Goal: Task Accomplishment & Management: Use online tool/utility

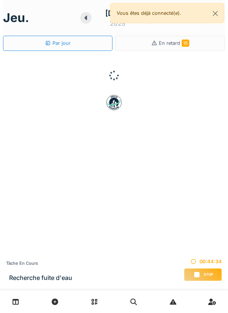
click at [203, 277] on div "Stop" at bounding box center [203, 274] width 38 height 13
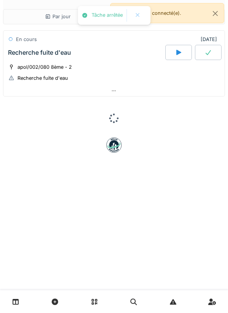
click at [126, 86] on div at bounding box center [113, 90] width 221 height 11
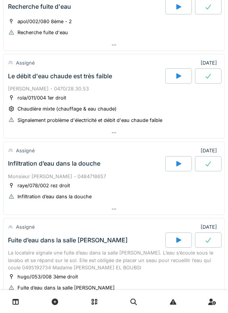
scroll to position [130, 0]
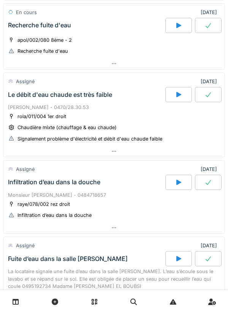
click at [168, 99] on div at bounding box center [178, 94] width 27 height 15
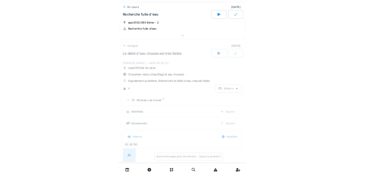
scroll to position [173, 0]
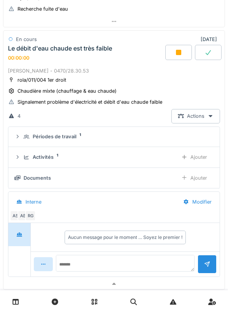
click at [34, 217] on div "RG" at bounding box center [30, 216] width 11 height 11
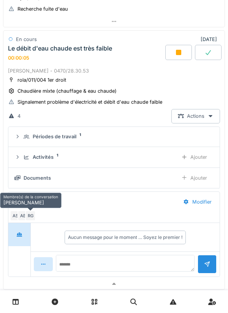
click at [198, 162] on div "Ajouter" at bounding box center [194, 157] width 39 height 14
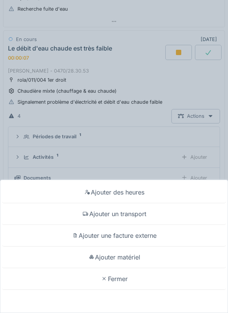
click at [136, 211] on div "Ajouter un transport" at bounding box center [114, 214] width 224 height 22
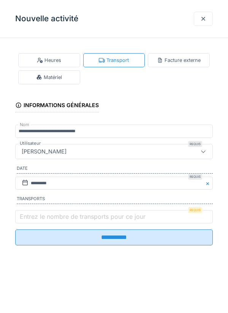
click at [79, 214] on label "Entrez le nombre de transports pour ce jour" at bounding box center [82, 216] width 129 height 9
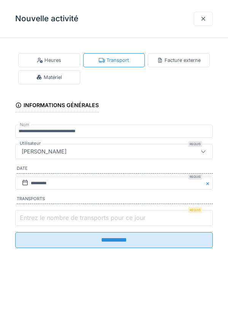
click at [79, 214] on input "Entrez le nombre de transports pour ce jour" at bounding box center [114, 218] width 198 height 16
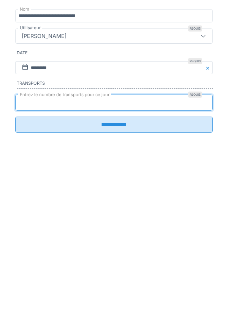
type input "*"
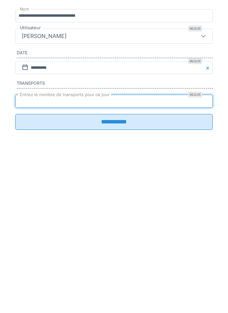
click at [118, 241] on input "**********" at bounding box center [114, 238] width 198 height 16
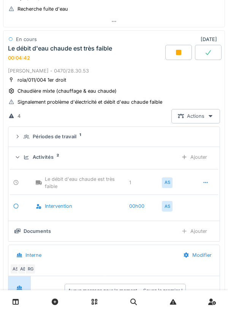
click at [189, 131] on summary "Périodes de travail 1" at bounding box center [113, 137] width 205 height 14
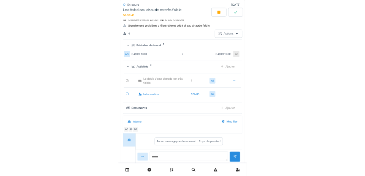
scroll to position [250, 0]
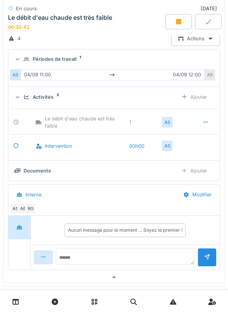
click at [194, 171] on div "Ajouter" at bounding box center [194, 171] width 39 height 14
click at [202, 173] on div "Ajouter" at bounding box center [194, 171] width 39 height 14
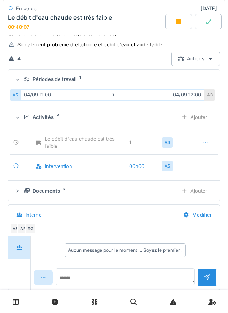
scroll to position [221, 0]
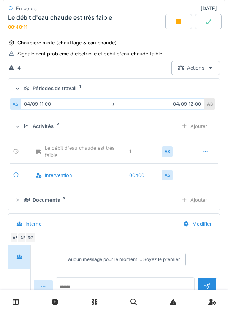
click at [181, 21] on icon at bounding box center [178, 21] width 5 height 5
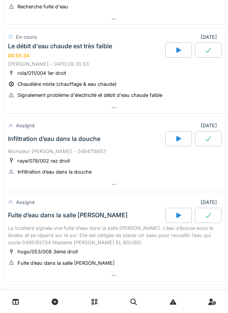
scroll to position [0, 0]
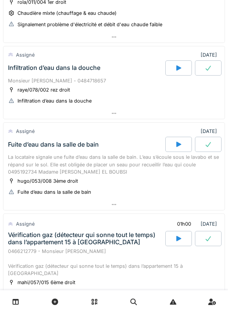
scroll to position [240, 0]
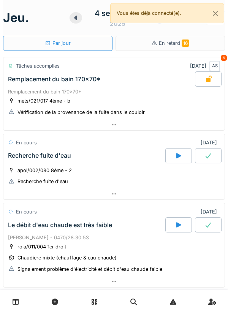
click at [167, 94] on div "Remplacement du bain 170x70*" at bounding box center [114, 91] width 212 height 7
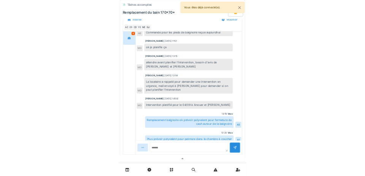
scroll to position [183, 0]
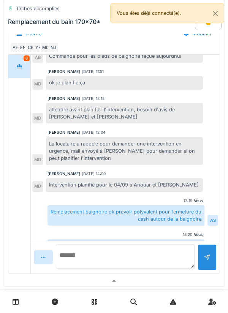
click at [155, 259] on textarea at bounding box center [125, 256] width 139 height 24
click at [153, 255] on textarea at bounding box center [125, 256] width 139 height 24
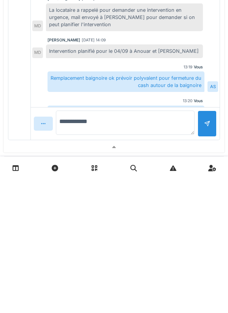
type textarea "**********"
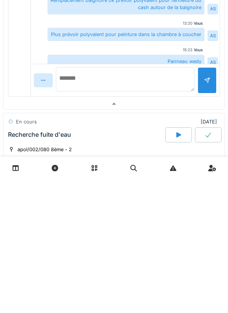
scroll to position [226, 0]
click at [183, 209] on textarea at bounding box center [125, 213] width 139 height 24
type textarea "******"
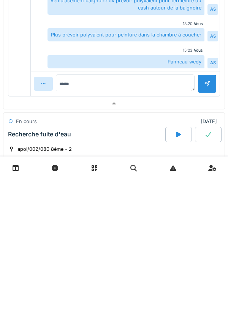
click at [213, 211] on div at bounding box center [207, 217] width 19 height 19
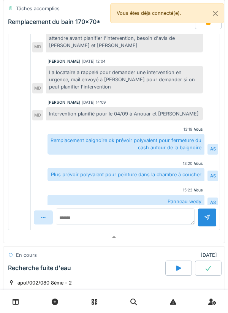
scroll to position [131, 0]
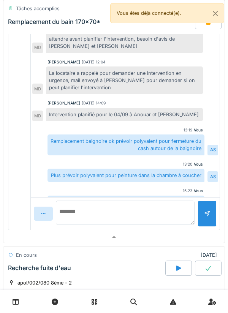
click at [158, 215] on textarea at bounding box center [125, 213] width 139 height 24
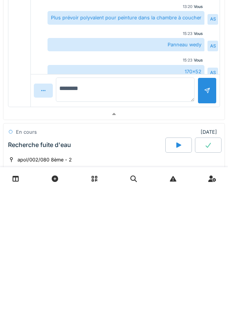
type textarea "********"
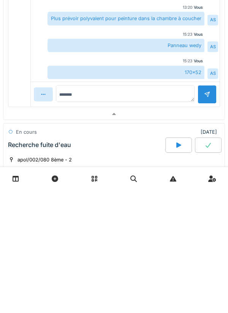
click at [207, 214] on div at bounding box center [207, 217] width 6 height 7
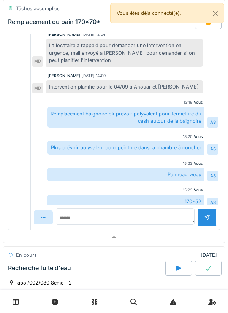
scroll to position [131, 0]
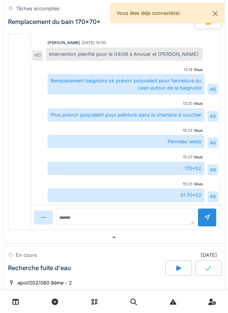
click at [172, 238] on div at bounding box center [113, 237] width 221 height 11
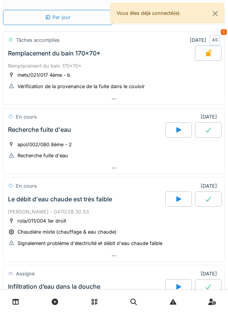
scroll to position [0, 0]
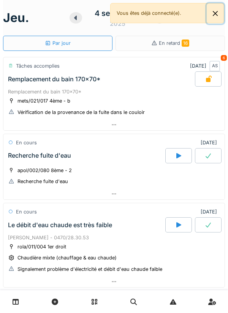
click at [219, 17] on button "Close" at bounding box center [215, 13] width 17 height 20
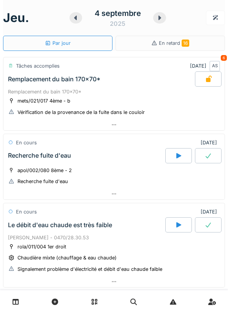
click at [157, 19] on icon at bounding box center [160, 18] width 8 height 6
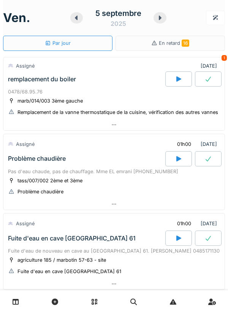
click at [177, 120] on div at bounding box center [113, 124] width 221 height 11
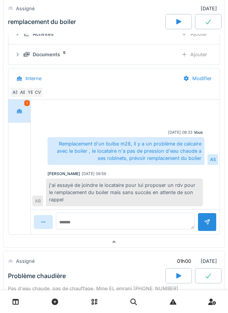
scroll to position [138, 0]
click at [169, 241] on div at bounding box center [113, 241] width 221 height 11
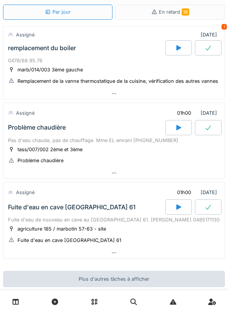
scroll to position [0, 0]
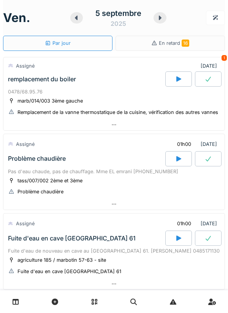
click at [77, 21] on div at bounding box center [76, 17] width 13 height 11
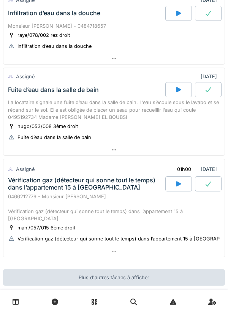
scroll to position [330, 0]
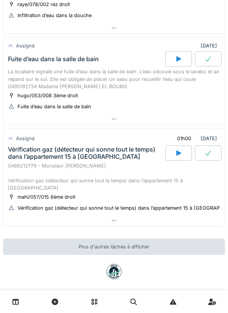
click at [167, 215] on div at bounding box center [113, 220] width 221 height 11
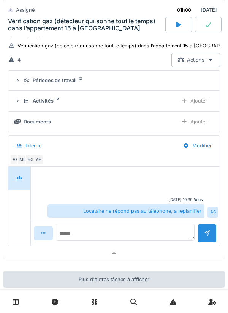
scroll to position [497, 0]
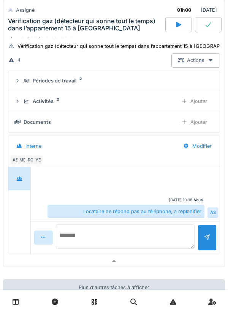
click at [171, 225] on textarea at bounding box center [125, 237] width 139 height 24
click at [170, 225] on textarea at bounding box center [125, 237] width 139 height 24
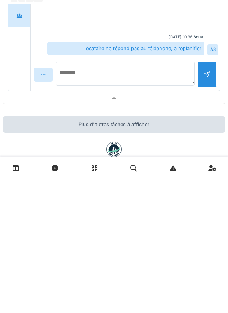
scroll to position [524, 0]
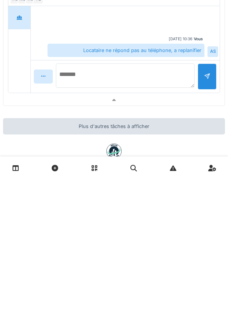
click at [169, 198] on textarea at bounding box center [125, 209] width 139 height 24
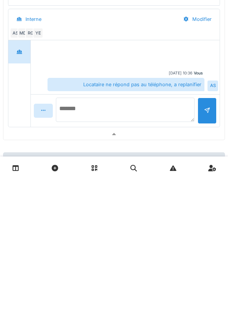
scroll to position [498, 0]
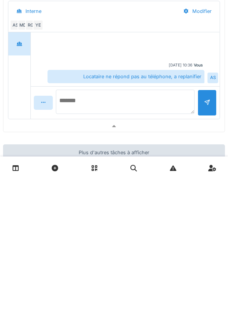
click at [158, 239] on textarea at bounding box center [125, 235] width 139 height 24
click at [161, 223] on textarea at bounding box center [125, 235] width 139 height 24
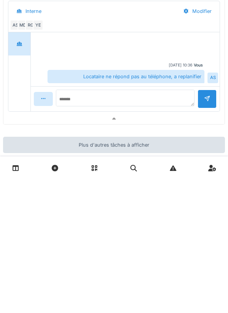
click at [25, 156] on div "RG" at bounding box center [30, 159] width 11 height 11
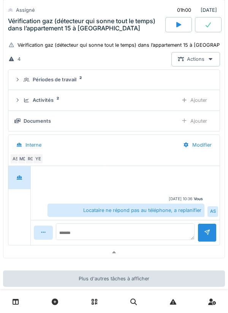
click at [29, 19] on div "Vérification gaz (détecteur qui sonne tout le temps) dans l’appartement 15 à [G…" at bounding box center [86, 24] width 156 height 14
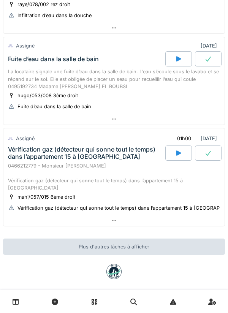
click at [142, 171] on div "0466212779 - Monsieur [PERSON_NAME] Vérification gaz (détecteur qui sonne tout …" at bounding box center [114, 176] width 212 height 29
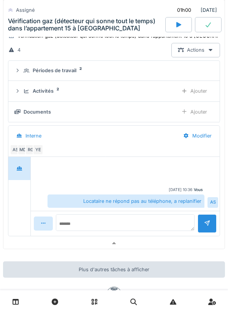
scroll to position [506, 0]
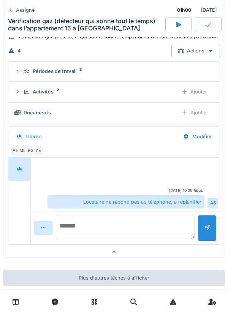
click at [144, 215] on textarea at bounding box center [125, 227] width 139 height 24
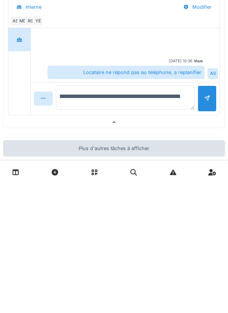
click at [65, 218] on textarea "**********" at bounding box center [125, 227] width 139 height 24
click at [63, 217] on textarea "**********" at bounding box center [125, 227] width 139 height 24
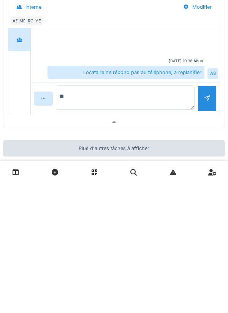
type textarea "*"
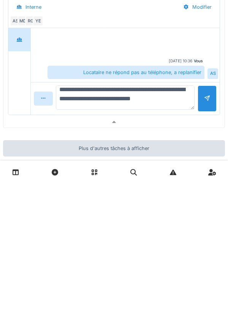
scroll to position [9, 0]
type textarea "**********"
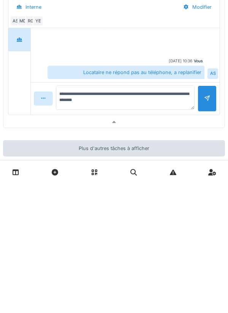
click at [207, 225] on div at bounding box center [207, 228] width 6 height 7
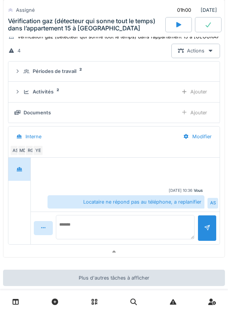
scroll to position [0, 0]
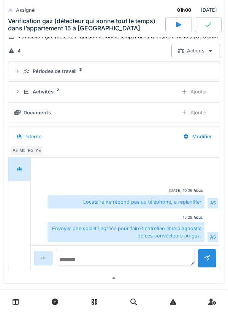
click at [162, 254] on textarea at bounding box center [125, 257] width 139 height 17
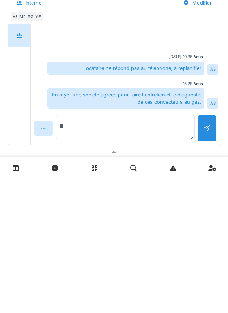
type textarea "*"
click at [206, 280] on div at bounding box center [113, 285] width 221 height 11
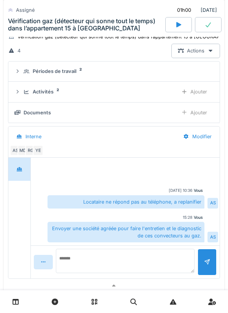
scroll to position [330, 0]
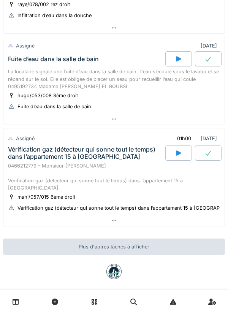
click at [145, 114] on div at bounding box center [113, 119] width 221 height 11
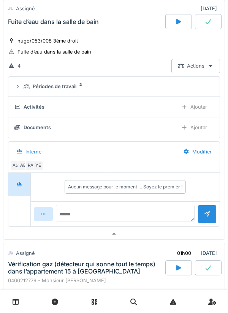
scroll to position [393, 0]
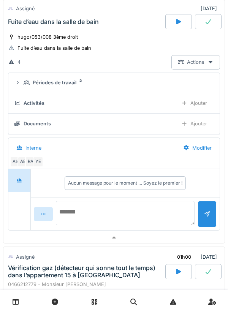
click at [159, 208] on textarea at bounding box center [125, 213] width 139 height 24
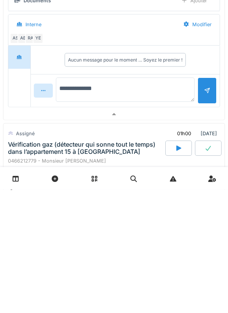
type textarea "**********"
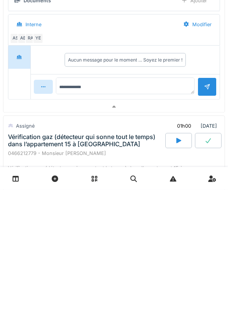
click at [205, 214] on div at bounding box center [207, 210] width 6 height 7
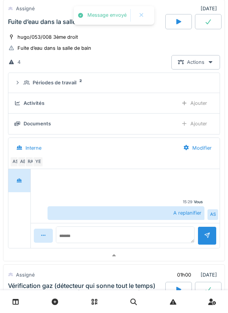
click at [152, 257] on div at bounding box center [113, 255] width 221 height 11
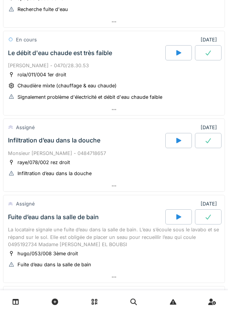
scroll to position [160, 0]
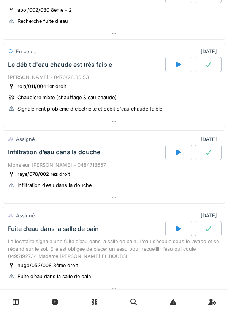
click at [156, 199] on div at bounding box center [113, 197] width 221 height 11
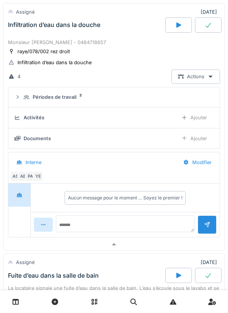
scroll to position [294, 0]
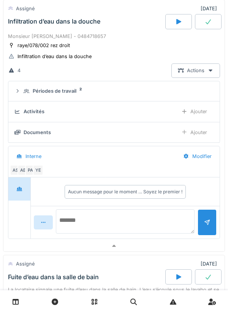
click at [149, 217] on textarea at bounding box center [125, 221] width 139 height 24
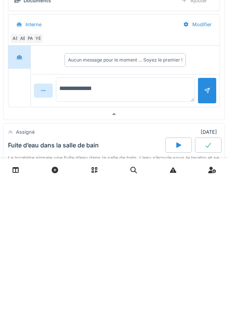
type textarea "**********"
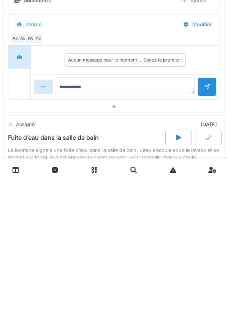
click at [204, 228] on div at bounding box center [207, 218] width 19 height 19
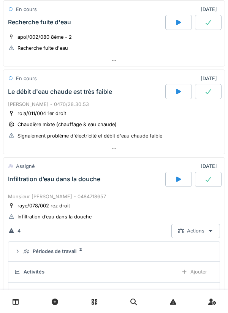
click at [38, 97] on div "Le débit d'eau chaude est très faible" at bounding box center [85, 91] width 159 height 15
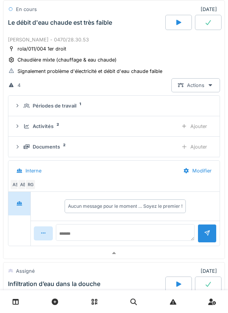
scroll to position [213, 0]
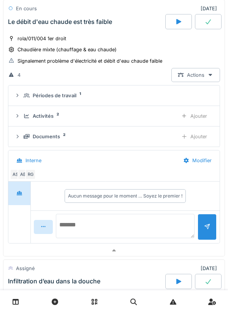
click at [157, 225] on textarea at bounding box center [125, 226] width 139 height 24
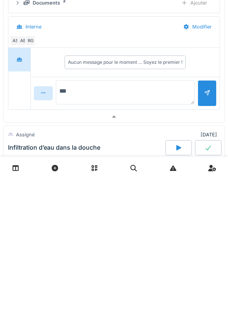
type textarea "****"
type textarea "**********"
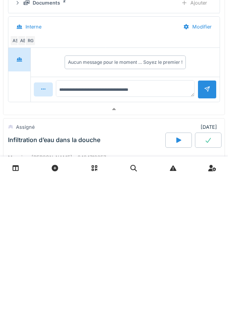
click at [207, 232] on div at bounding box center [207, 223] width 19 height 19
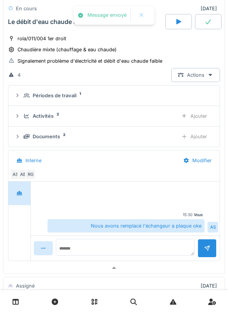
click at [168, 118] on div "Activités 2" at bounding box center [98, 115] width 148 height 7
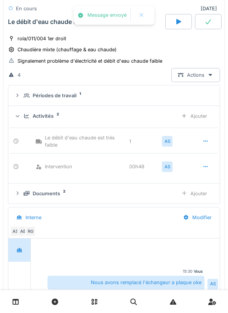
click at [201, 119] on div "Ajouter" at bounding box center [194, 116] width 39 height 14
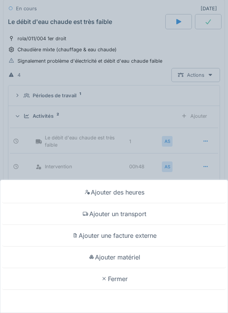
click at [156, 258] on div "Ajouter matériel" at bounding box center [114, 258] width 224 height 22
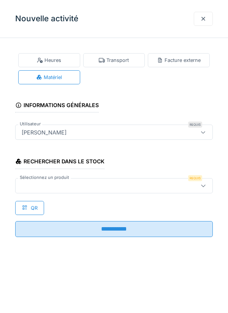
click at [174, 185] on div at bounding box center [102, 186] width 166 height 8
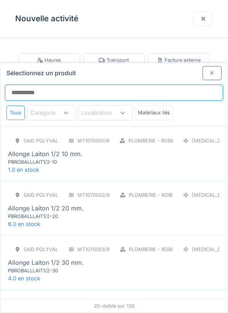
click at [199, 85] on input "Sélectionnez un produit" at bounding box center [114, 93] width 218 height 16
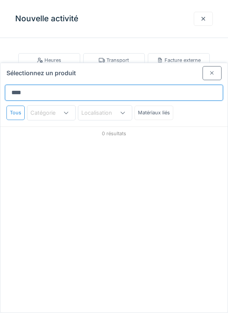
type input "*****"
type input "*********"
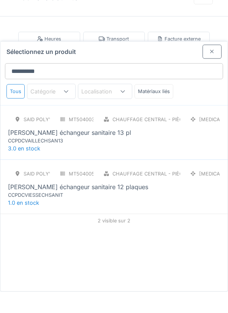
click at [190, 140] on div "SAID polyvalent RE MT5040038/999/012 Chauffage central - Pièces détachées chaud…" at bounding box center [113, 154] width 227 height 54
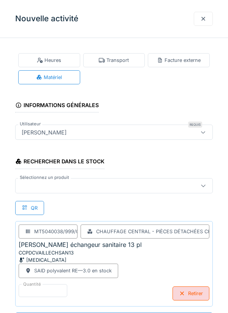
scroll to position [0, 0]
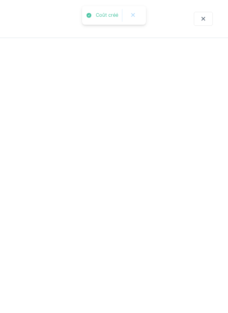
scroll to position [0, 0]
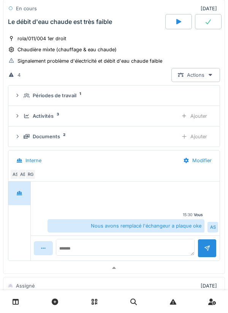
click at [159, 138] on div "Documents 2" at bounding box center [98, 136] width 148 height 7
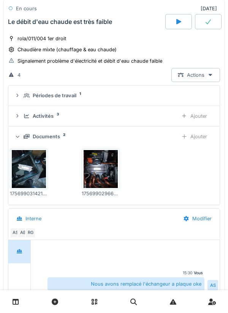
click at [175, 133] on div "Ajouter" at bounding box center [194, 137] width 39 height 14
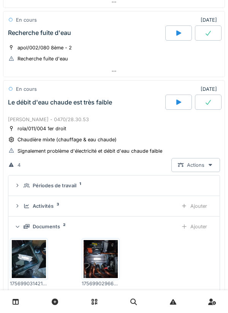
scroll to position [121, 0]
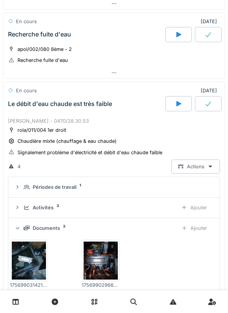
click at [206, 105] on icon at bounding box center [208, 104] width 8 height 6
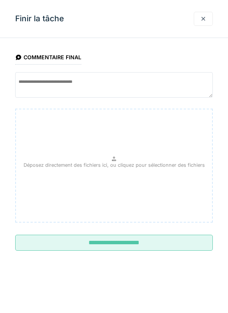
click at [156, 248] on input "**********" at bounding box center [114, 243] width 198 height 16
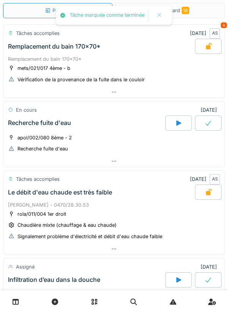
scroll to position [0, 0]
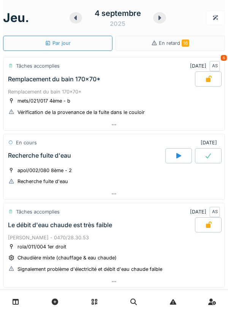
click at [160, 14] on div at bounding box center [159, 17] width 13 height 11
